Goal: Information Seeking & Learning: Learn about a topic

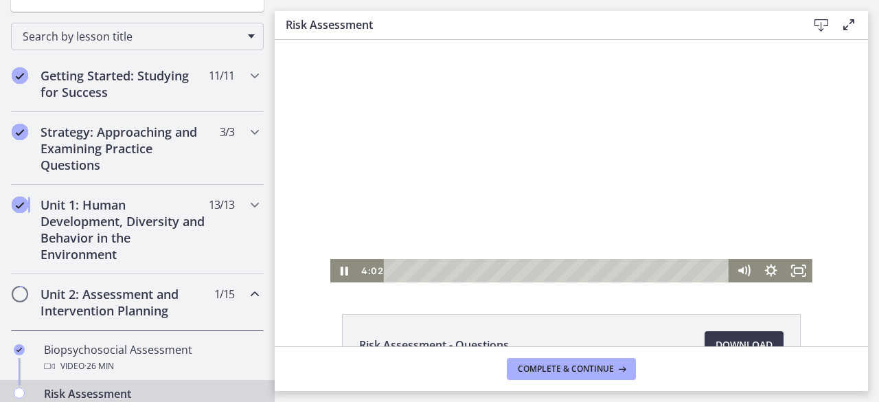
scroll to position [69, 0]
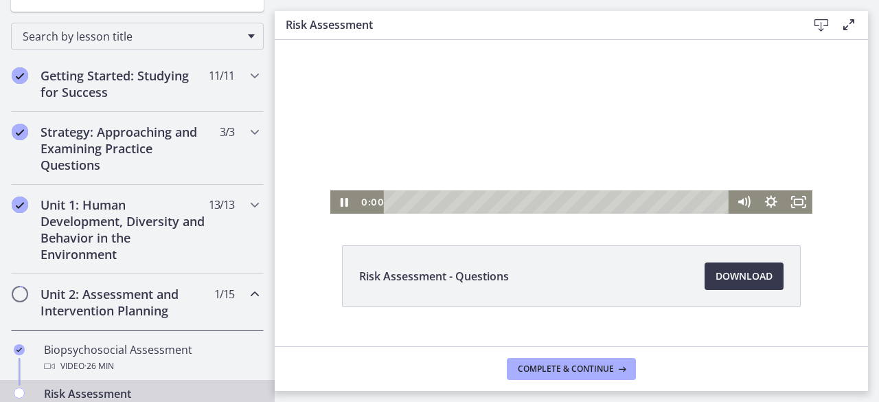
drag, startPoint x: 453, startPoint y: 201, endPoint x: 366, endPoint y: 207, distance: 87.4
click at [366, 207] on div "0:00 0:00" at bounding box center [544, 201] width 372 height 23
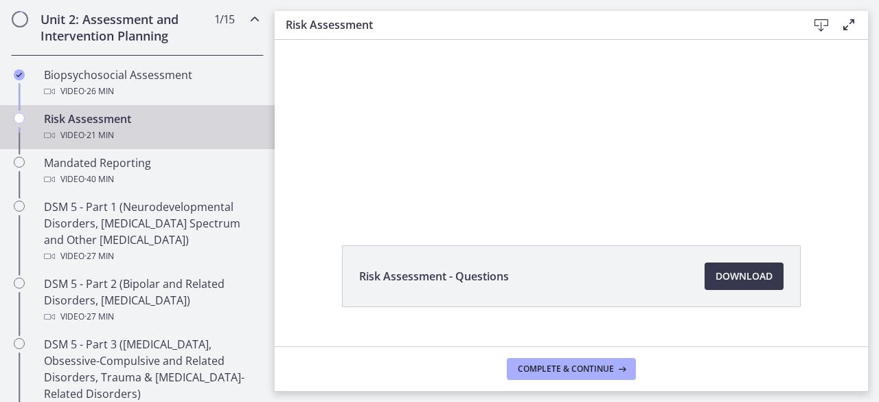
scroll to position [412, 0]
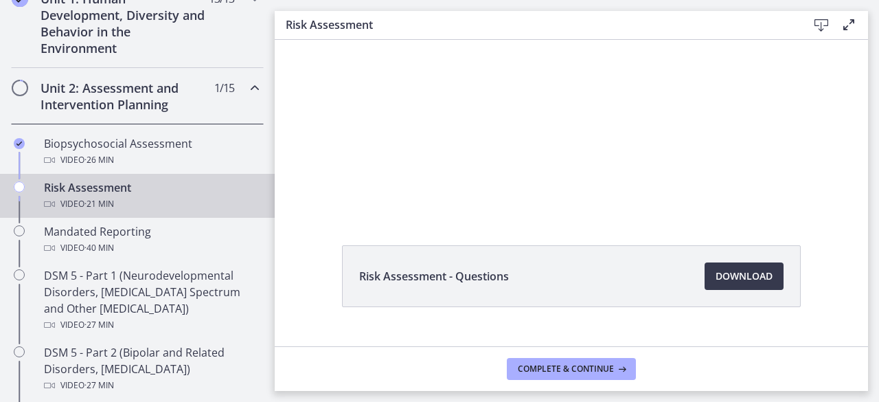
click at [845, 24] on icon at bounding box center [849, 24] width 16 height 16
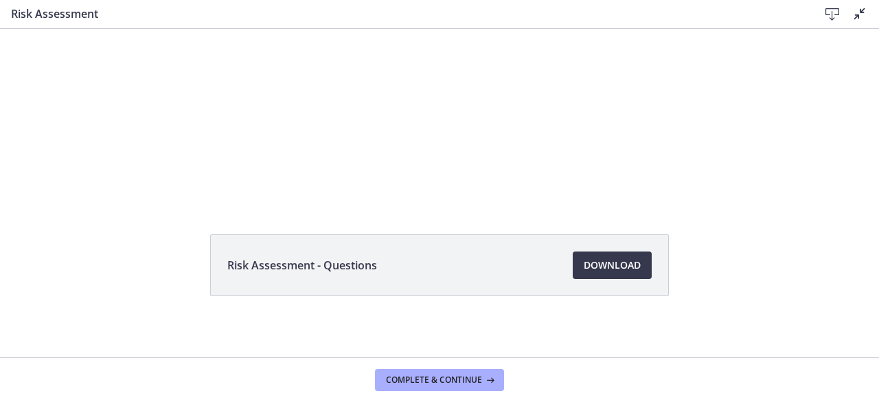
scroll to position [0, 0]
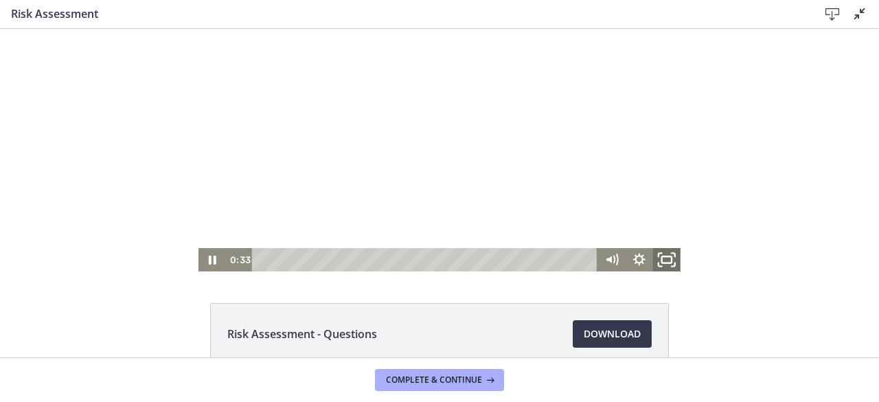
click at [661, 256] on icon "Fullscreen" at bounding box center [666, 260] width 33 height 28
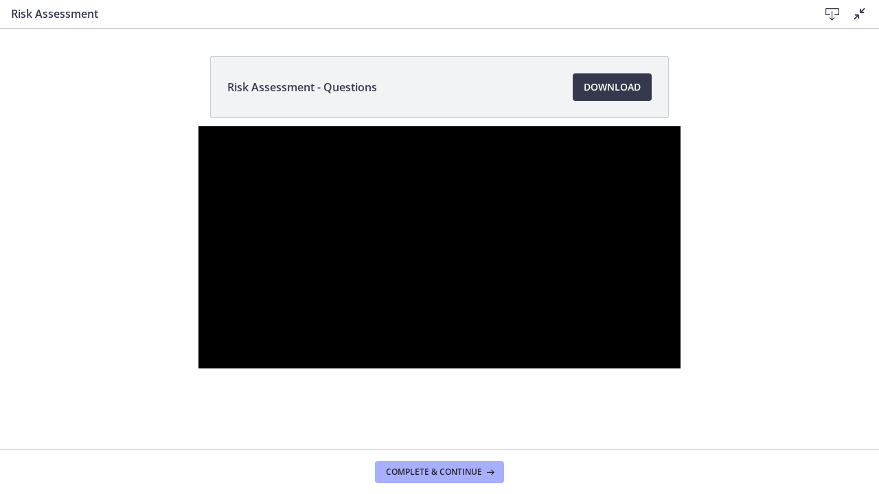
click at [435, 256] on div at bounding box center [439, 247] width 482 height 242
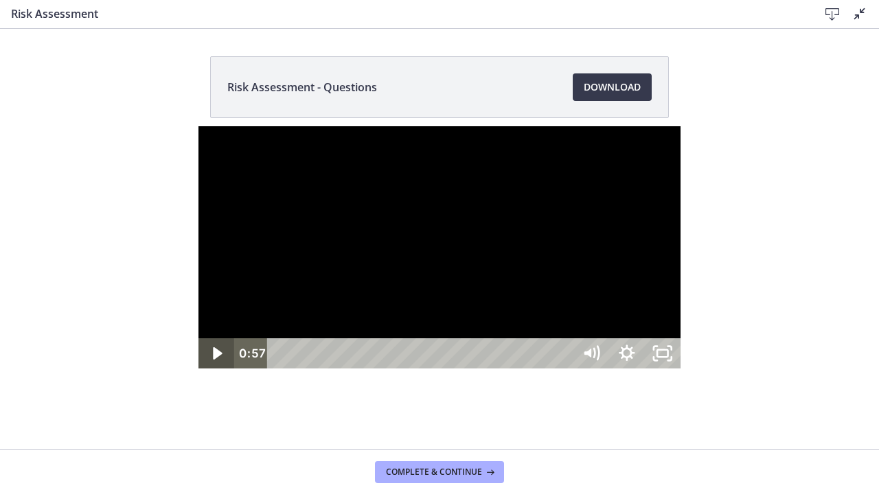
click at [200, 368] on icon "Play Video" at bounding box center [218, 353] width 36 height 30
click at [684, 372] on icon "Unfullscreen" at bounding box center [662, 353] width 43 height 36
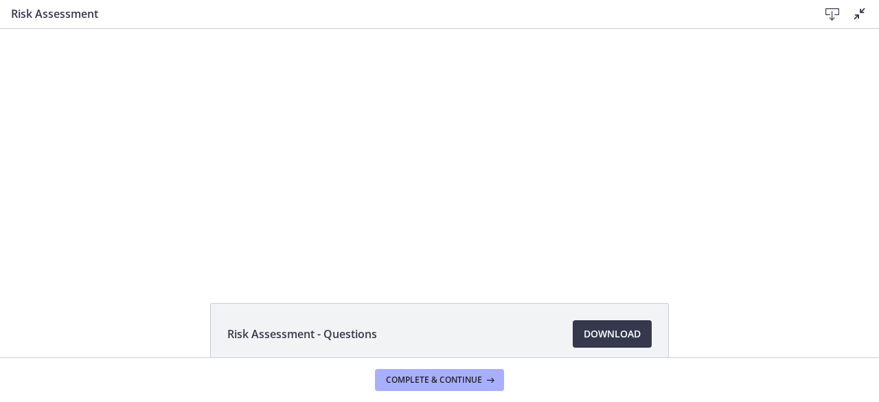
click at [856, 12] on icon at bounding box center [860, 13] width 16 height 16
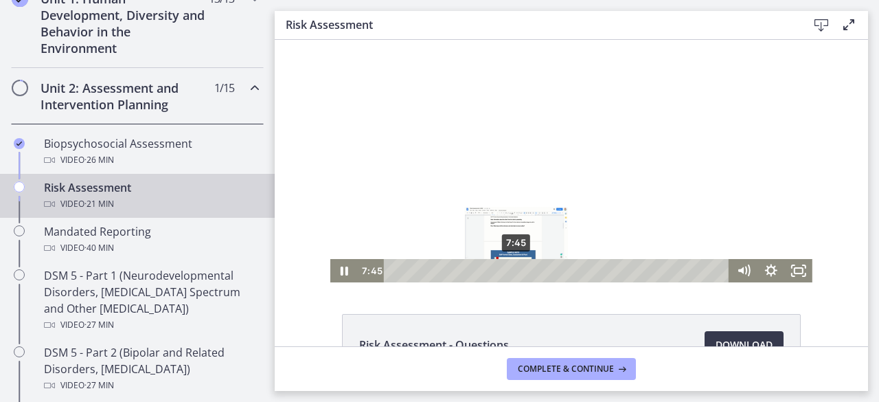
click at [512, 262] on div "7:45" at bounding box center [558, 270] width 329 height 23
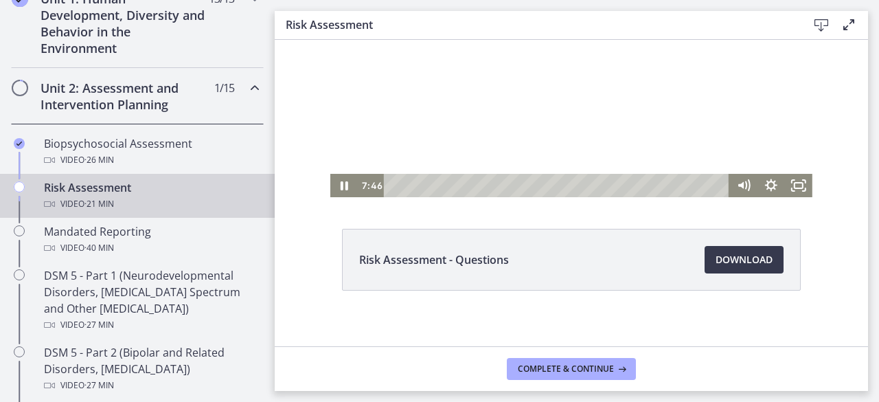
scroll to position [95, 0]
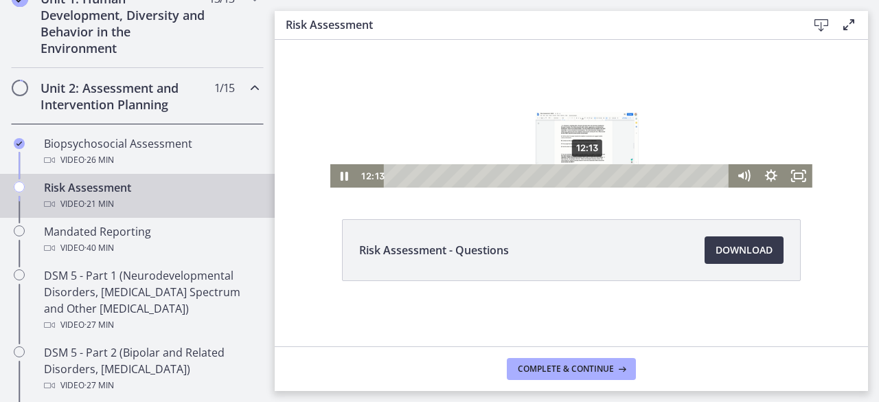
click at [582, 170] on div "12:13" at bounding box center [558, 175] width 329 height 23
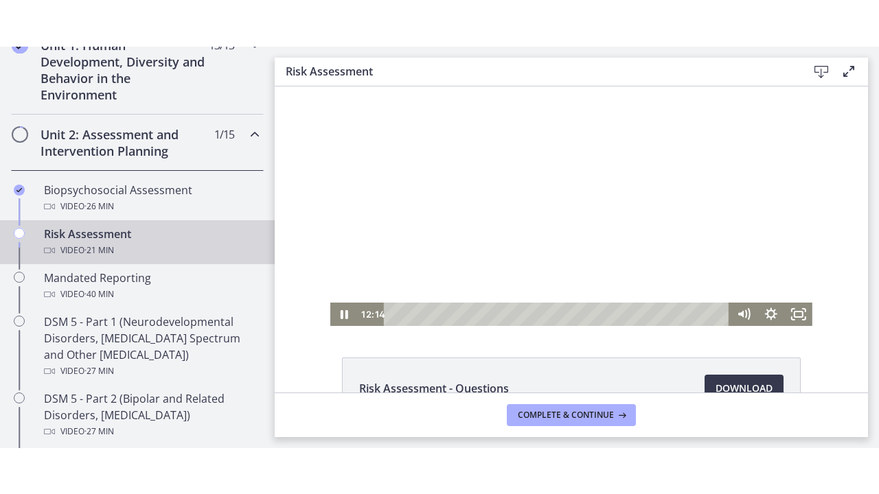
scroll to position [0, 0]
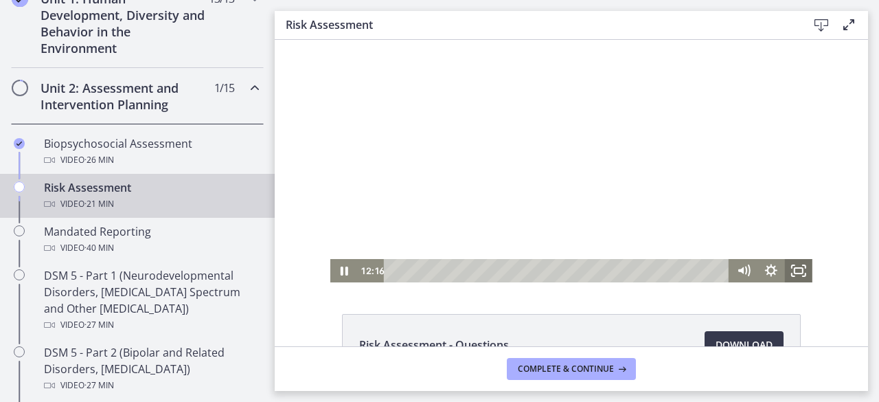
click at [795, 271] on icon "Fullscreen" at bounding box center [798, 270] width 27 height 23
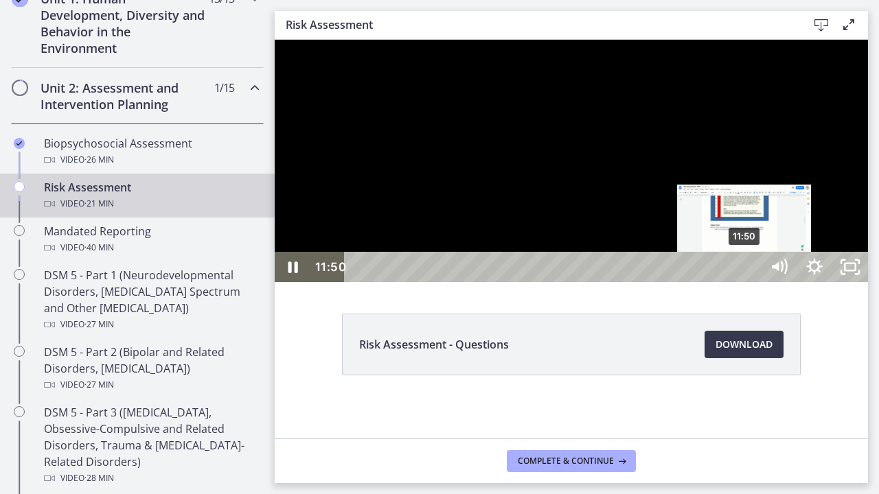
drag, startPoint x: 765, startPoint y: 518, endPoint x: 746, endPoint y: 519, distance: 19.3
click at [746, 273] on div "Playbar" at bounding box center [744, 267] width 10 height 10
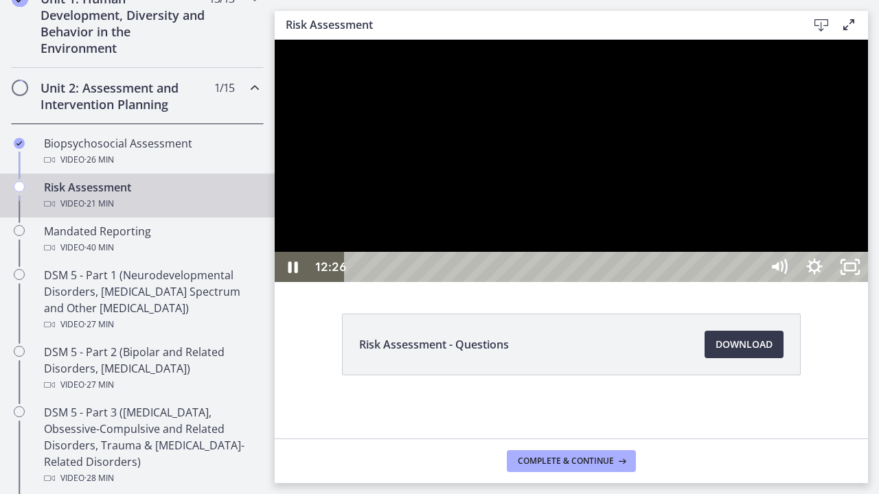
click at [761, 282] on div at bounding box center [571, 161] width 593 height 242
click at [663, 282] on div at bounding box center [571, 161] width 593 height 242
click at [672, 282] on div at bounding box center [571, 161] width 593 height 242
click at [659, 274] on div at bounding box center [571, 161] width 593 height 242
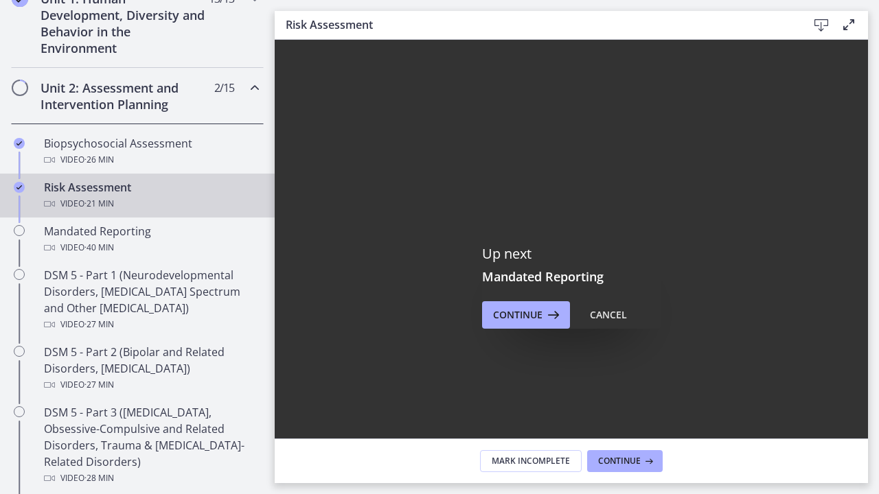
click at [868, 401] on icon "Fullscreen" at bounding box center [850, 467] width 36 height 30
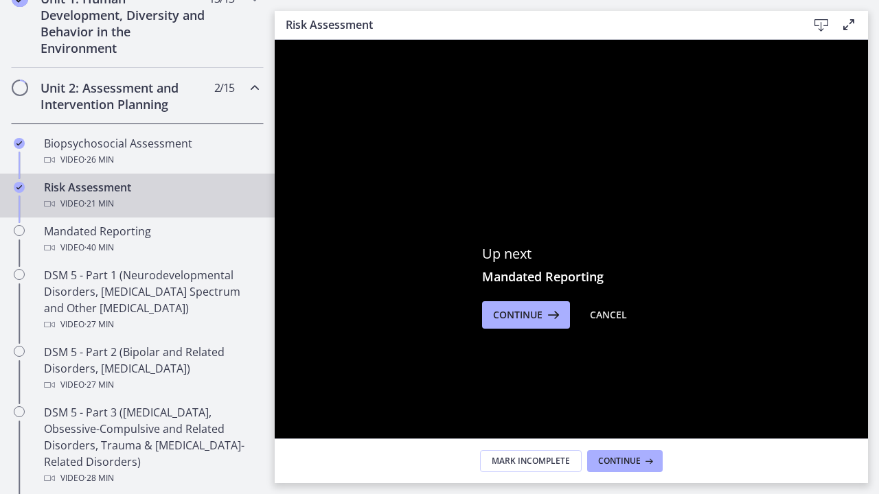
click at [857, 401] on rect "Unfullscreen" at bounding box center [850, 467] width 13 height 8
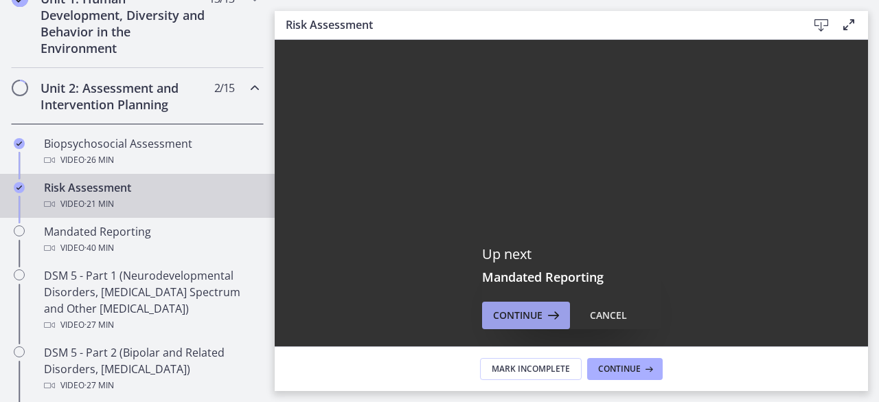
click at [529, 320] on span "Continue" at bounding box center [517, 315] width 49 height 16
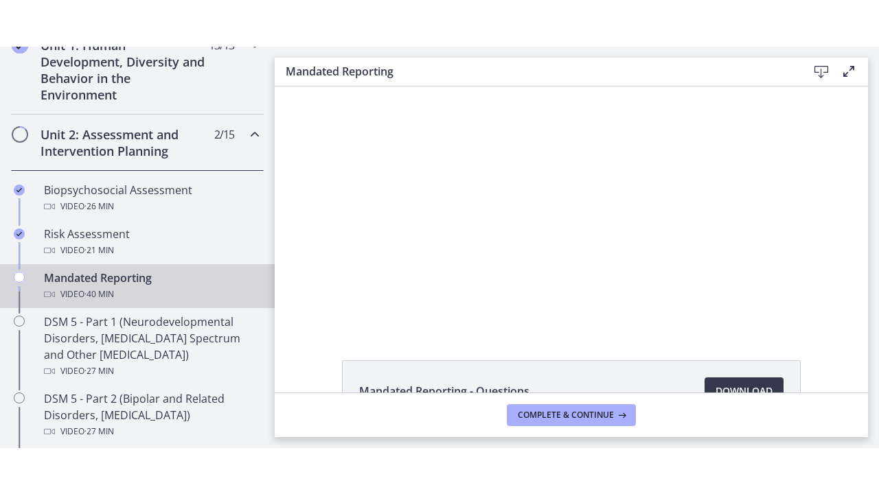
scroll to position [69, 0]
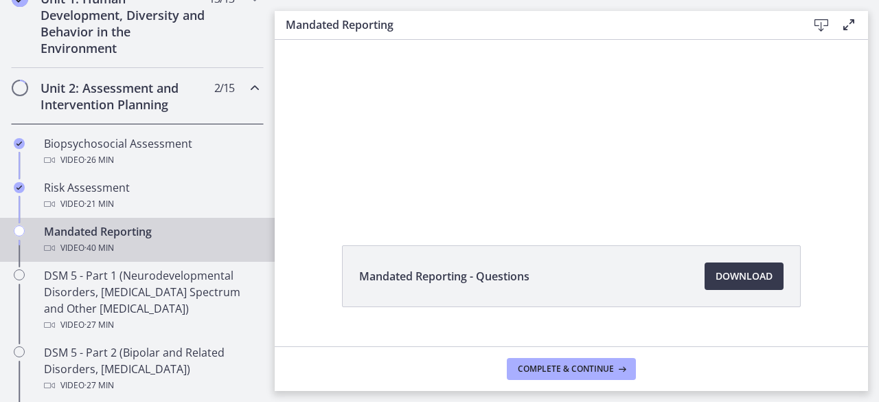
click at [845, 27] on icon at bounding box center [849, 24] width 16 height 16
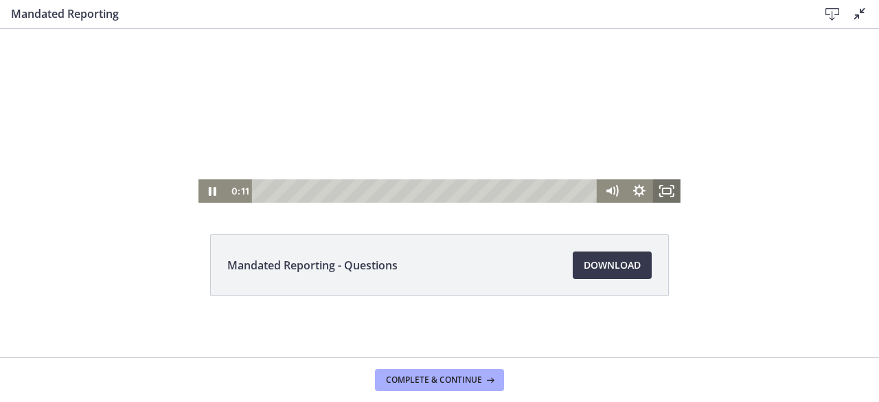
click at [664, 190] on icon "Fullscreen" at bounding box center [666, 190] width 27 height 23
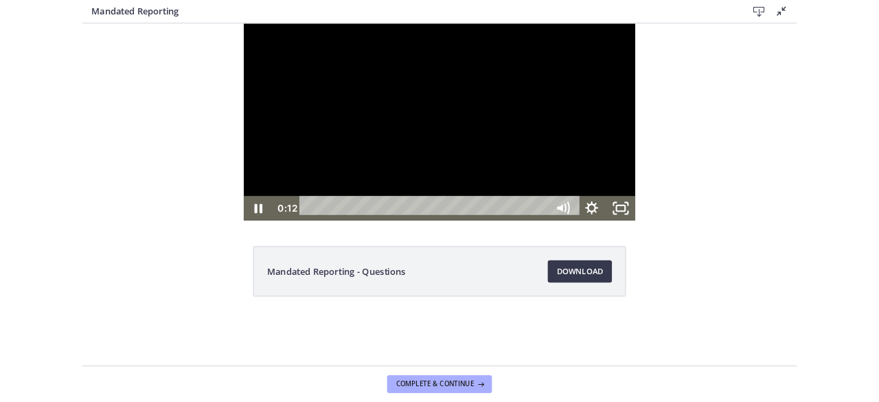
scroll to position [0, 0]
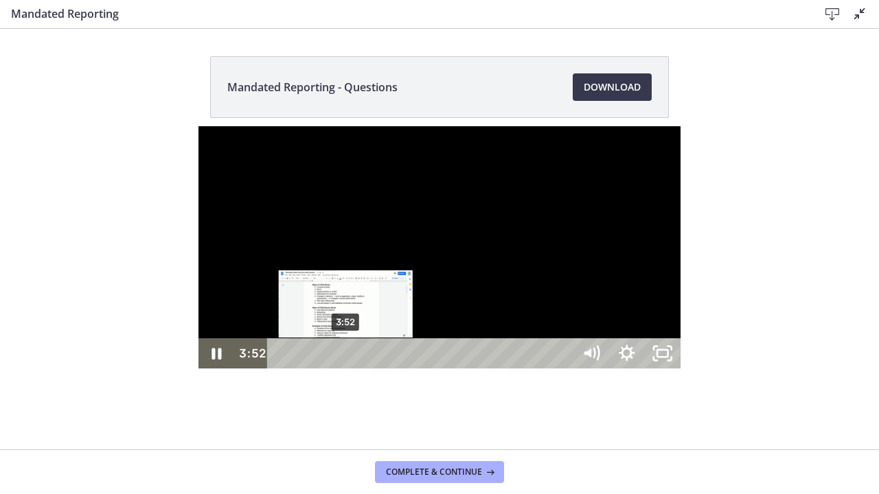
drag, startPoint x: 89, startPoint y: 477, endPoint x: 148, endPoint y: 475, distance: 59.1
click at [340, 358] on div "Playbar" at bounding box center [345, 353] width 10 height 10
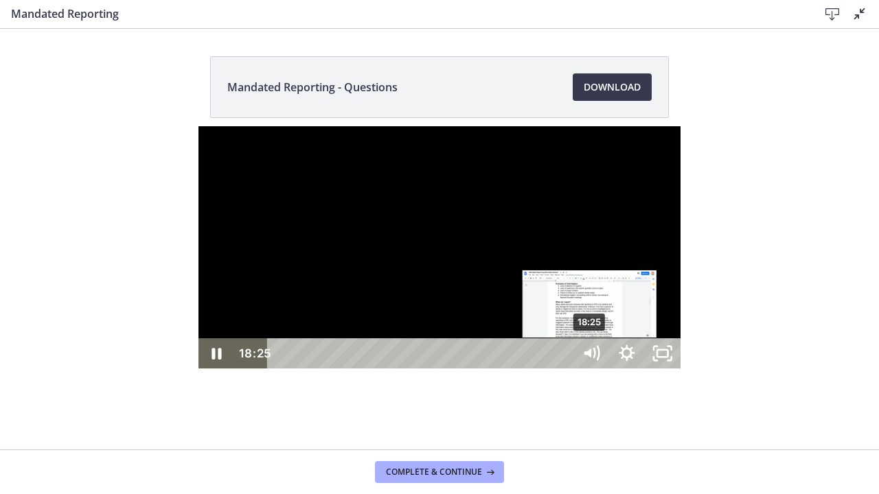
drag, startPoint x: 327, startPoint y: 475, endPoint x: 393, endPoint y: 475, distance: 65.9
click at [584, 358] on div "Playbar" at bounding box center [589, 353] width 10 height 10
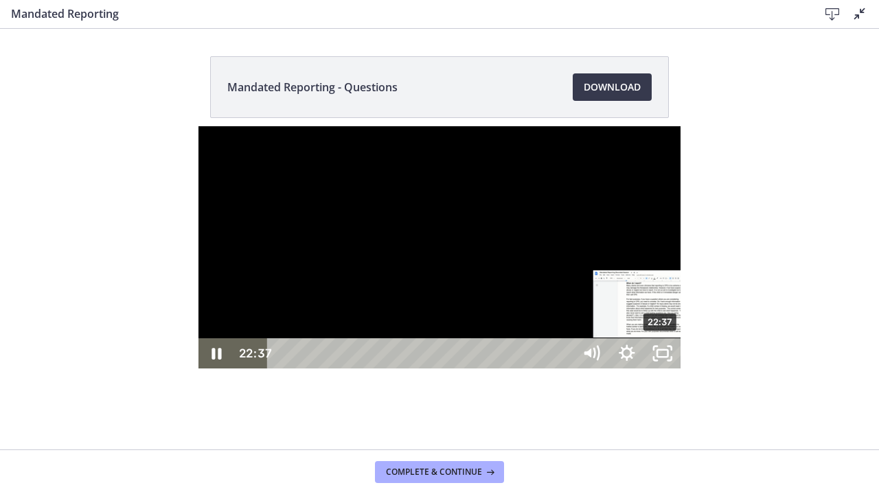
drag, startPoint x: 393, startPoint y: 475, endPoint x: 464, endPoint y: 477, distance: 70.7
click at [654, 358] on div "Playbar" at bounding box center [659, 353] width 10 height 10
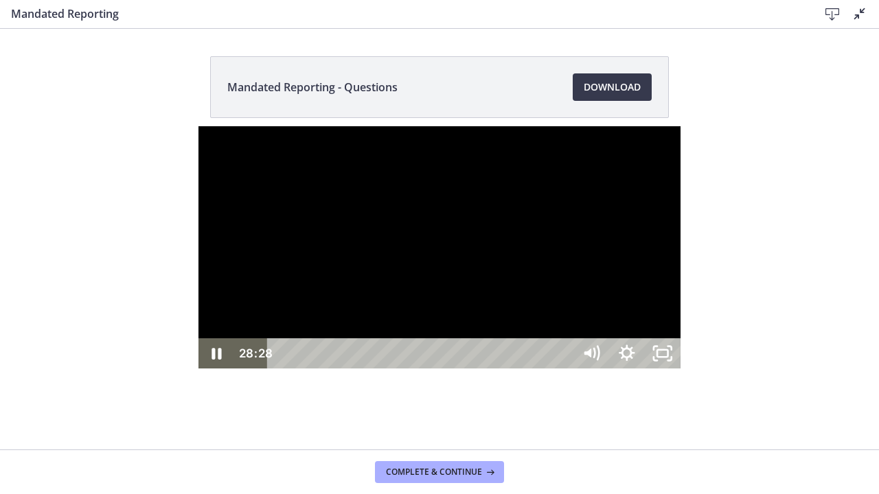
click at [562, 369] on div "28:28" at bounding box center [422, 354] width 284 height 30
click at [431, 192] on div at bounding box center [439, 247] width 482 height 242
click at [404, 262] on div at bounding box center [439, 247] width 482 height 242
click at [564, 369] on div "39:37" at bounding box center [422, 354] width 284 height 30
click at [681, 368] on icon "Unfullscreen" at bounding box center [663, 353] width 36 height 30
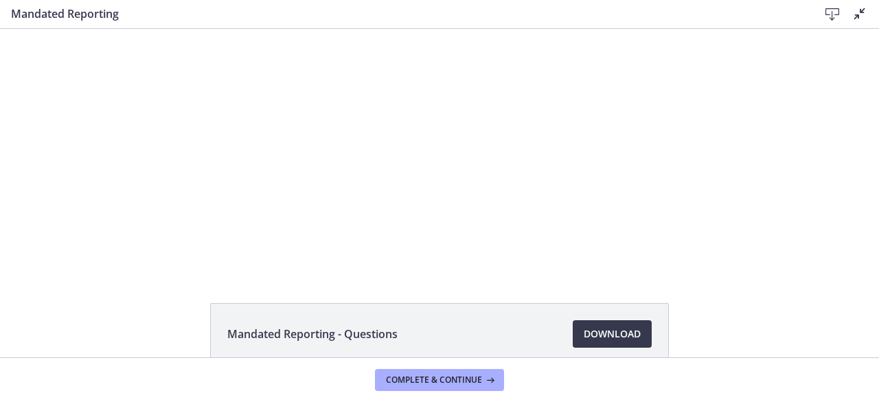
click at [860, 12] on icon at bounding box center [860, 13] width 16 height 16
